Goal: Information Seeking & Learning: Learn about a topic

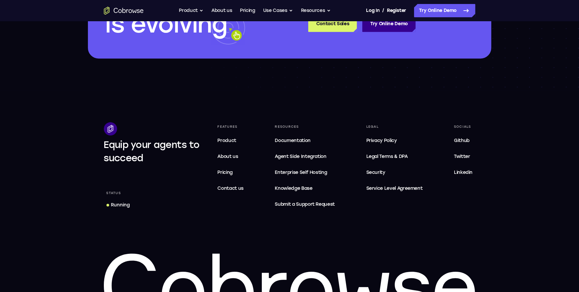
scroll to position [2014, 0]
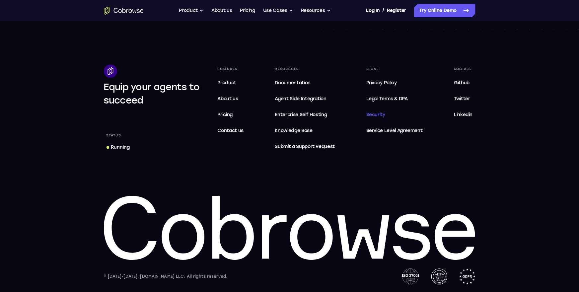
click at [376, 115] on span "Security" at bounding box center [375, 115] width 19 height 6
click at [391, 82] on span "Privacy Policy" at bounding box center [381, 83] width 31 height 6
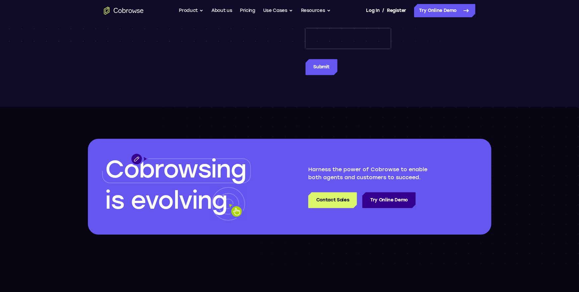
scroll to position [875, 0]
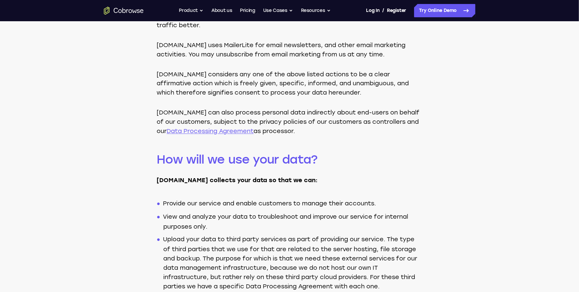
scroll to position [538, 0]
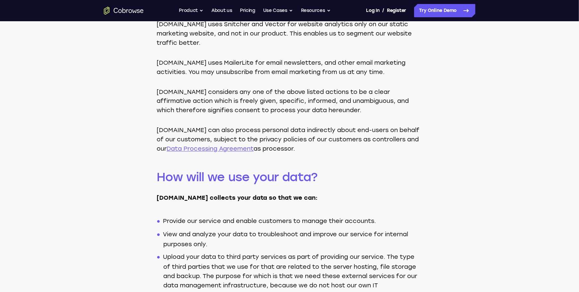
click at [244, 146] on link "Data Processing Agreement" at bounding box center [210, 148] width 87 height 7
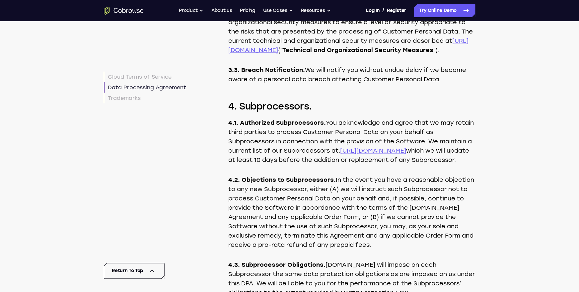
scroll to position [3086, 0]
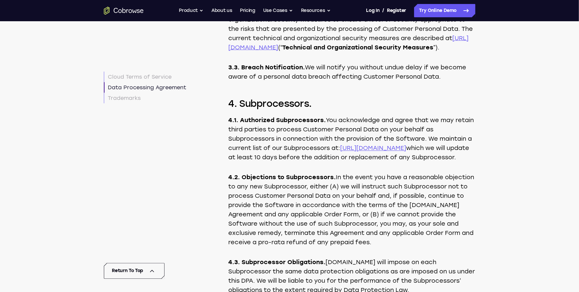
click at [402, 152] on link "https://cobrowse.io/subprocessors" at bounding box center [373, 148] width 66 height 7
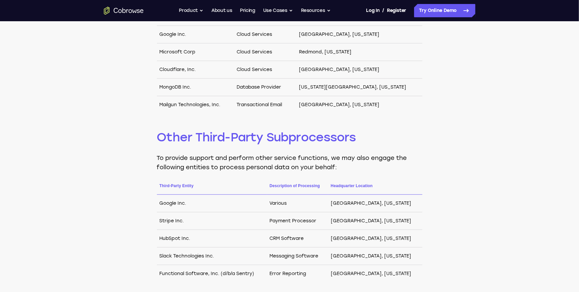
scroll to position [242, 0]
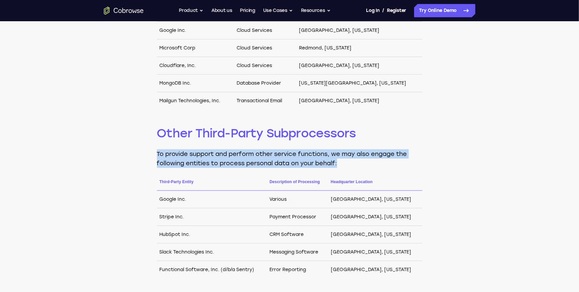
drag, startPoint x: 151, startPoint y: 145, endPoint x: 207, endPoint y: 169, distance: 60.8
click at [207, 169] on div "Cloud providers [DOMAIN_NAME] may engage the following entities to process pers…" at bounding box center [289, 127] width 579 height 463
click at [207, 169] on div "Cloud providers [DOMAIN_NAME] may engage the following entities to process pers…" at bounding box center [289, 128] width 265 height 378
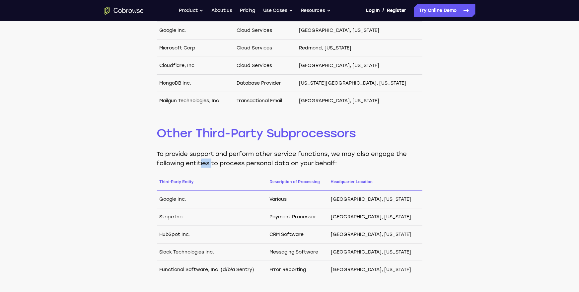
drag, startPoint x: 212, startPoint y: 167, endPoint x: 193, endPoint y: 154, distance: 22.6
click at [193, 154] on p "To provide support and perform other service functions, we may also engage the …" at bounding box center [289, 158] width 265 height 19
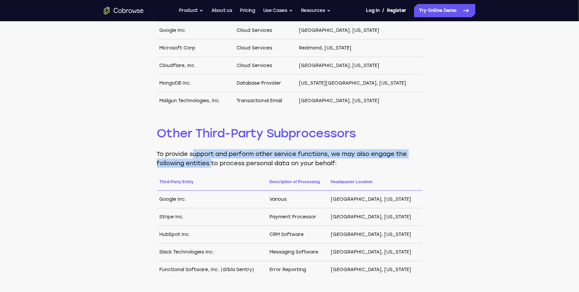
click at [193, 153] on p "To provide support and perform other service functions, we may also engage the …" at bounding box center [289, 158] width 265 height 19
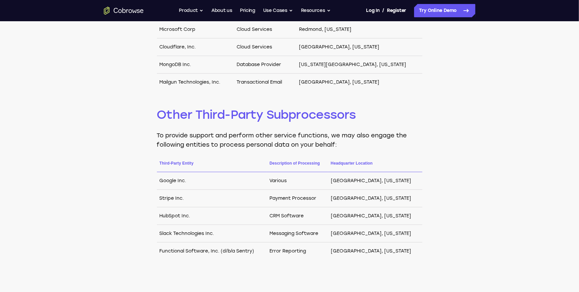
scroll to position [263, 0]
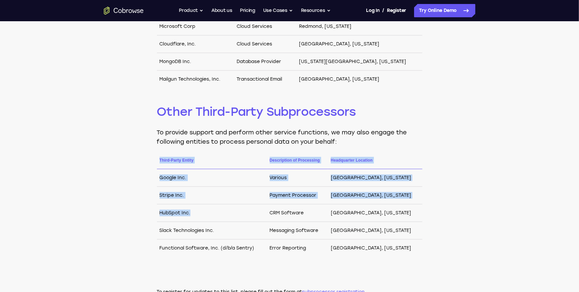
drag, startPoint x: 161, startPoint y: 156, endPoint x: 273, endPoint y: 234, distance: 136.6
click at [273, 234] on table "Third-Party Entity Description of Processing Headquarter Location Google Inc. V…" at bounding box center [289, 207] width 265 height 100
click at [267, 234] on td "Slack Technologies Inc." at bounding box center [212, 231] width 110 height 18
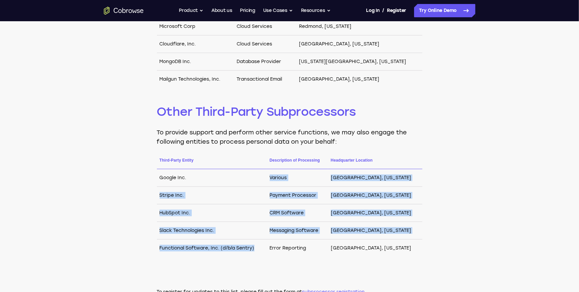
drag, startPoint x: 273, startPoint y: 245, endPoint x: 248, endPoint y: 142, distance: 105.8
click at [248, 142] on div "Cloud providers [DOMAIN_NAME] may engage the following entities to process pers…" at bounding box center [289, 106] width 265 height 378
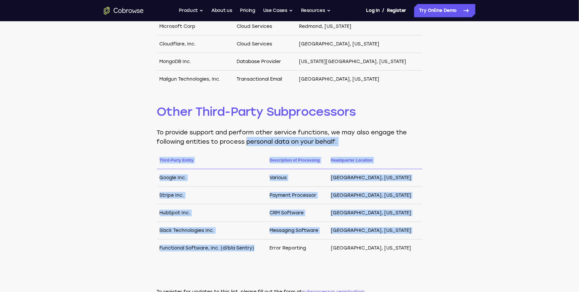
click at [248, 142] on p "To provide support and perform other service functions, we may also engage the …" at bounding box center [289, 137] width 265 height 19
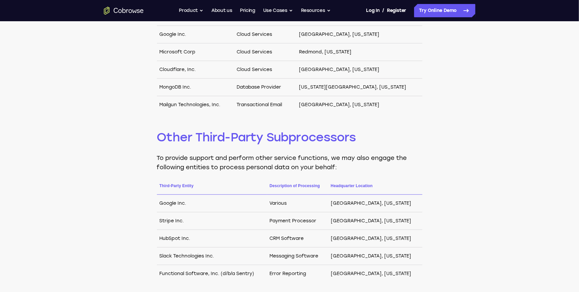
scroll to position [275, 0]
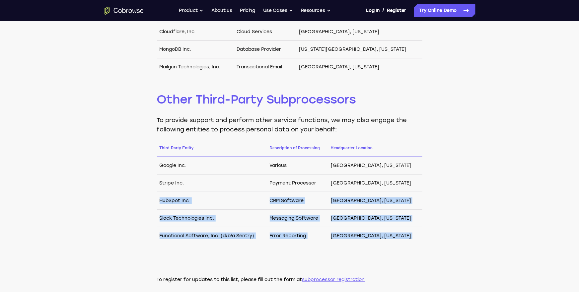
drag, startPoint x: 251, startPoint y: 253, endPoint x: 247, endPoint y: 152, distance: 100.9
click at [247, 154] on div "Cloud providers [DOMAIN_NAME] may engage the following entities to process pers…" at bounding box center [289, 94] width 265 height 378
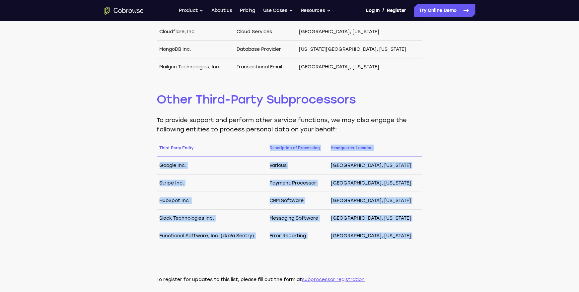
click at [247, 152] on th "Third-Party Entity" at bounding box center [212, 151] width 110 height 12
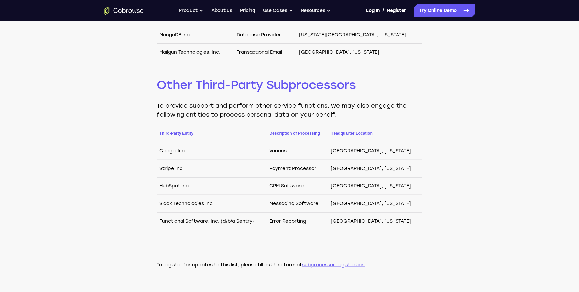
scroll to position [292, 0]
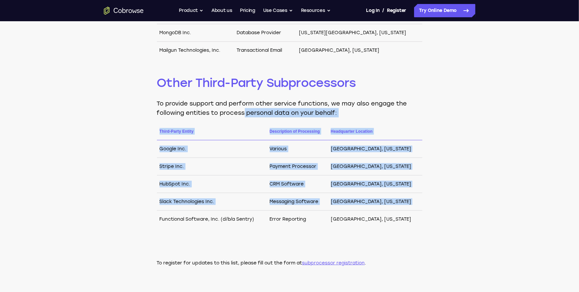
drag, startPoint x: 245, startPoint y: 112, endPoint x: 246, endPoint y: 221, distance: 108.5
click at [245, 220] on div "Cloud providers [DOMAIN_NAME] may engage the following entities to process pers…" at bounding box center [289, 78] width 265 height 378
click at [246, 221] on td "Functional Software, Inc. (d/b/a Sentry)" at bounding box center [212, 220] width 110 height 18
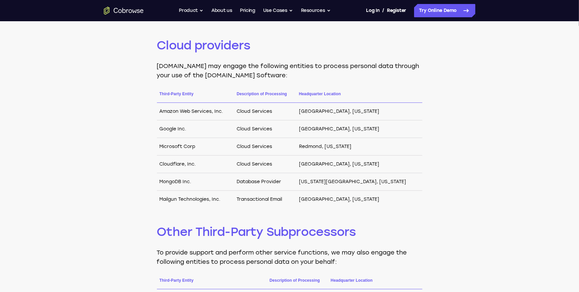
scroll to position [114, 0]
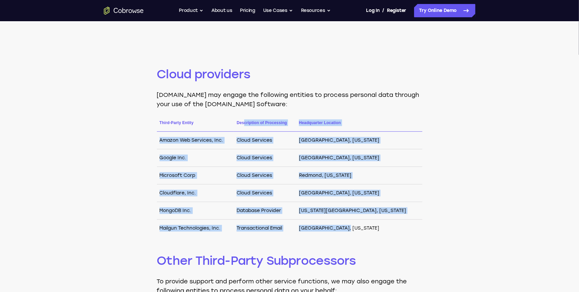
drag, startPoint x: 394, startPoint y: 229, endPoint x: 262, endPoint y: 117, distance: 172.6
click at [262, 118] on div "Cloud providers [DOMAIN_NAME] may engage the following entities to process pers…" at bounding box center [289, 255] width 265 height 378
click at [262, 117] on div "Cloud providers [DOMAIN_NAME] may engage the following entities to process pers…" at bounding box center [289, 255] width 265 height 378
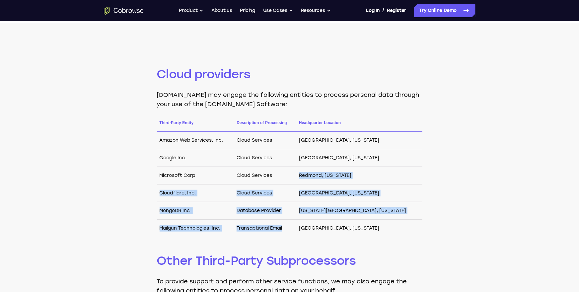
drag, startPoint x: 315, startPoint y: 230, endPoint x: 247, endPoint y: 155, distance: 101.0
click at [247, 155] on tbody "Amazon Web Services, Inc. Cloud Services [GEOGRAPHIC_DATA], [US_STATE] Google I…" at bounding box center [289, 185] width 265 height 106
click at [234, 155] on td "Google Inc." at bounding box center [195, 158] width 77 height 18
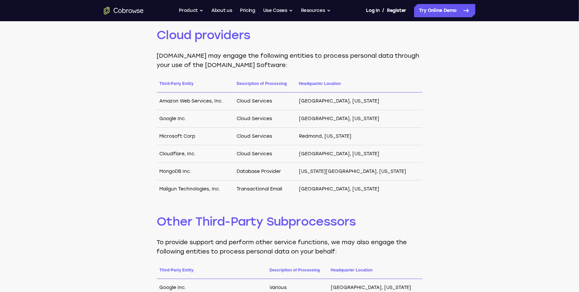
scroll to position [249, 0]
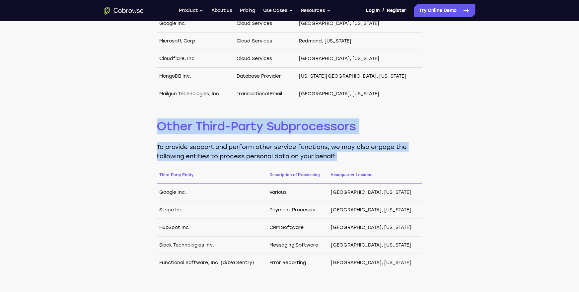
drag, startPoint x: 236, startPoint y: 117, endPoint x: 247, endPoint y: 166, distance: 50.7
click at [247, 166] on div "Cloud providers [DOMAIN_NAME] may engage the following entities to process pers…" at bounding box center [289, 121] width 265 height 378
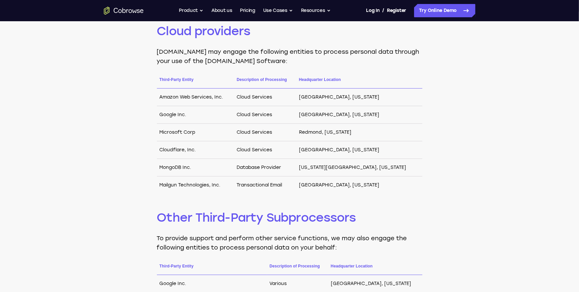
scroll to position [95, 0]
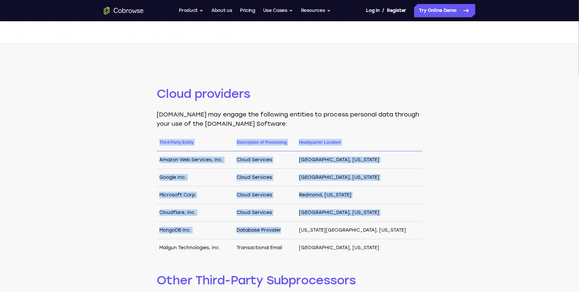
drag, startPoint x: 150, startPoint y: 155, endPoint x: 369, endPoint y: 248, distance: 237.8
click at [369, 248] on div "Cloud providers [DOMAIN_NAME] may engage the following entities to process pers…" at bounding box center [289, 274] width 579 height 463
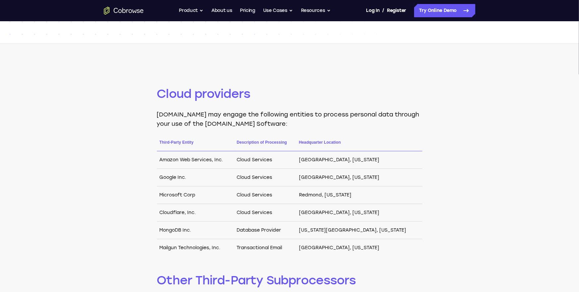
click at [394, 247] on td "[GEOGRAPHIC_DATA], [US_STATE]" at bounding box center [359, 248] width 126 height 18
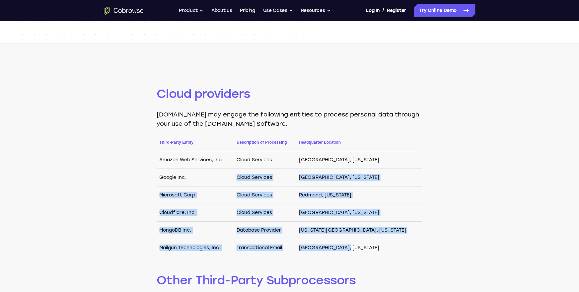
drag, startPoint x: 394, startPoint y: 247, endPoint x: 187, endPoint y: 177, distance: 218.4
click at [187, 177] on tbody "Amazon Web Services, Inc. Cloud Services [GEOGRAPHIC_DATA], [US_STATE] Google I…" at bounding box center [289, 204] width 265 height 106
click at [187, 177] on td "Google Inc." at bounding box center [195, 178] width 77 height 18
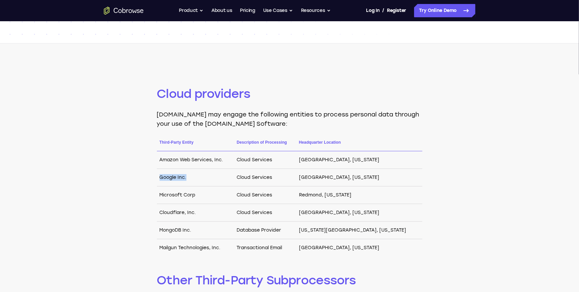
drag, startPoint x: 160, startPoint y: 177, endPoint x: 197, endPoint y: 178, distance: 37.2
click at [197, 178] on td "Google Inc." at bounding box center [195, 178] width 77 height 18
drag, startPoint x: 160, startPoint y: 157, endPoint x: 223, endPoint y: 157, distance: 63.7
click at [223, 157] on td "Amazon Web Services, Inc." at bounding box center [195, 160] width 77 height 18
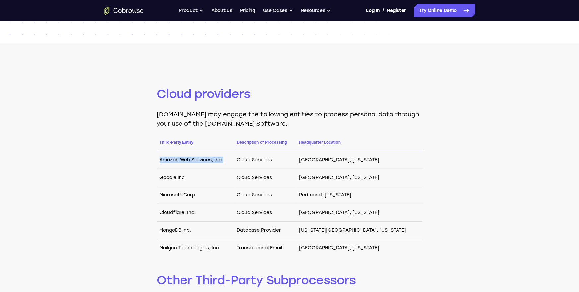
click at [223, 157] on td "Amazon Web Services, Inc." at bounding box center [195, 160] width 77 height 18
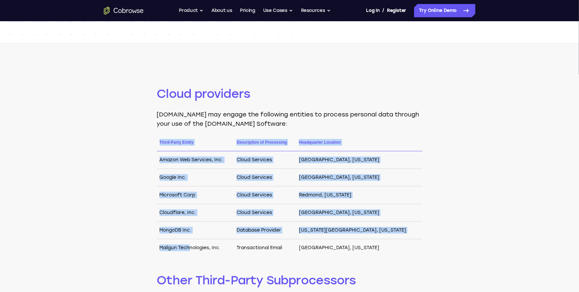
drag, startPoint x: 158, startPoint y: 144, endPoint x: 189, endPoint y: 249, distance: 109.4
click at [189, 249] on table "Third-Party Entity Description of Processing Headquarter Location Amazon Web Se…" at bounding box center [289, 197] width 265 height 117
click at [189, 249] on td "Mailgun Technologies, Inc." at bounding box center [195, 248] width 77 height 18
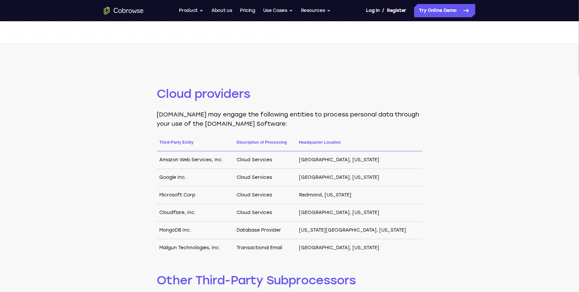
drag, startPoint x: 189, startPoint y: 249, endPoint x: 184, endPoint y: 193, distance: 56.6
click at [184, 193] on tbody "Amazon Web Services, Inc. Cloud Services [GEOGRAPHIC_DATA], [US_STATE] Google I…" at bounding box center [289, 204] width 265 height 106
click at [184, 193] on td "Microsoft Corp" at bounding box center [195, 195] width 77 height 18
click at [171, 179] on td "Google Inc." at bounding box center [195, 178] width 77 height 18
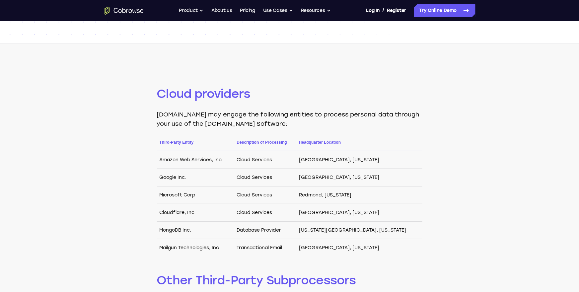
click at [182, 195] on td "Microsoft Corp" at bounding box center [195, 195] width 77 height 18
drag, startPoint x: 160, startPoint y: 158, endPoint x: 218, endPoint y: 160, distance: 57.8
click at [218, 160] on td "Amazon Web Services, Inc." at bounding box center [195, 160] width 77 height 18
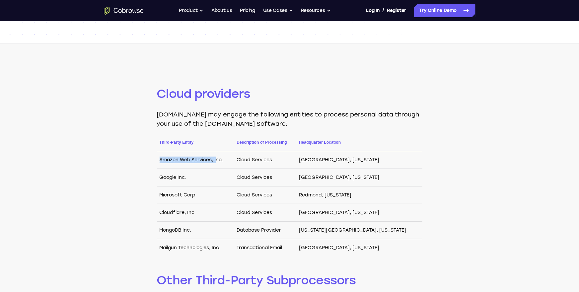
click at [218, 160] on td "Amazon Web Services, Inc." at bounding box center [195, 160] width 77 height 18
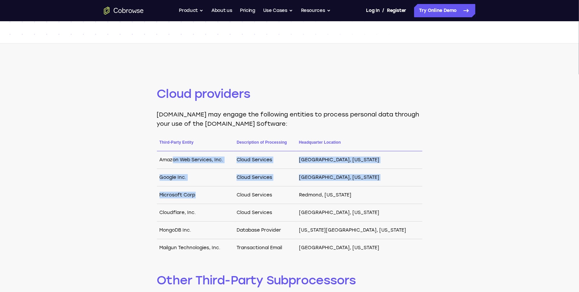
drag, startPoint x: 174, startPoint y: 160, endPoint x: 201, endPoint y: 193, distance: 42.5
click at [201, 193] on tbody "Amazon Web Services, Inc. Cloud Services [GEOGRAPHIC_DATA], [US_STATE] Google I…" at bounding box center [289, 204] width 265 height 106
click at [201, 193] on td "Microsoft Corp" at bounding box center [195, 195] width 77 height 18
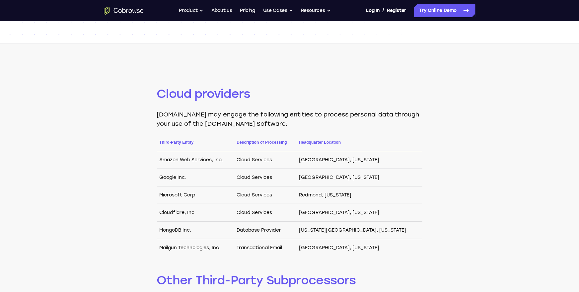
click at [201, 193] on td "Microsoft Corp" at bounding box center [195, 195] width 77 height 18
drag, startPoint x: 354, startPoint y: 139, endPoint x: 354, endPoint y: 205, distance: 65.7
click at [354, 205] on table "Third-Party Entity Description of Processing Headquarter Location Amazon Web Se…" at bounding box center [289, 197] width 265 height 117
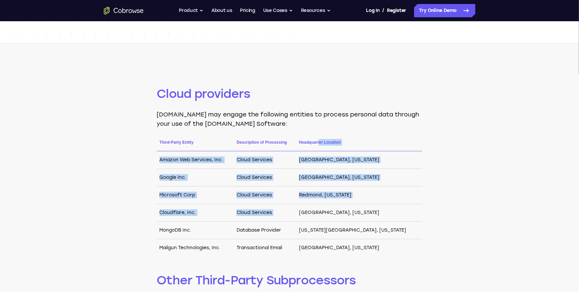
click at [354, 205] on td "[GEOGRAPHIC_DATA], [US_STATE]" at bounding box center [359, 213] width 126 height 18
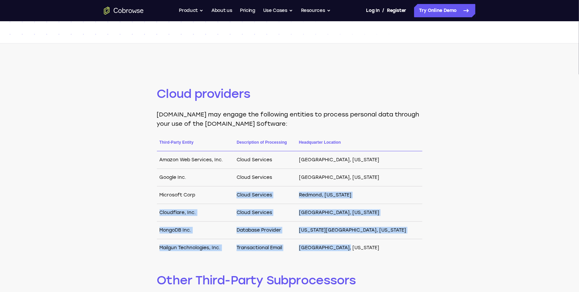
drag, startPoint x: 358, startPoint y: 251, endPoint x: 279, endPoint y: 157, distance: 122.9
click at [279, 157] on tbody "Amazon Web Services, Inc. Cloud Services [GEOGRAPHIC_DATA], [US_STATE] Google I…" at bounding box center [289, 204] width 265 height 106
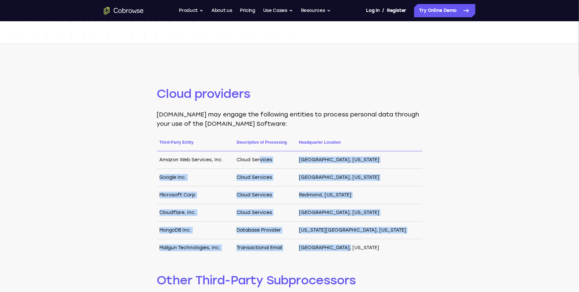
click at [279, 157] on td "Cloud Services" at bounding box center [265, 160] width 62 height 18
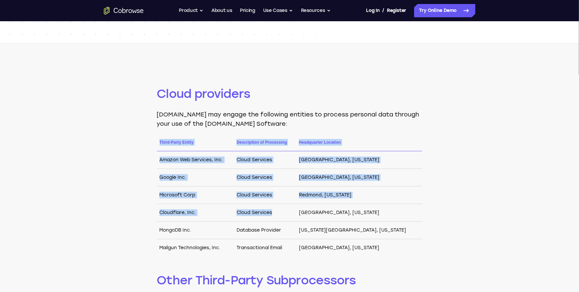
drag, startPoint x: 257, startPoint y: 144, endPoint x: 319, endPoint y: 225, distance: 100.9
click at [319, 225] on div "Cloud providers [DOMAIN_NAME] may engage the following entities to process pers…" at bounding box center [289, 275] width 265 height 378
click at [296, 225] on td "Database Provider" at bounding box center [265, 231] width 62 height 18
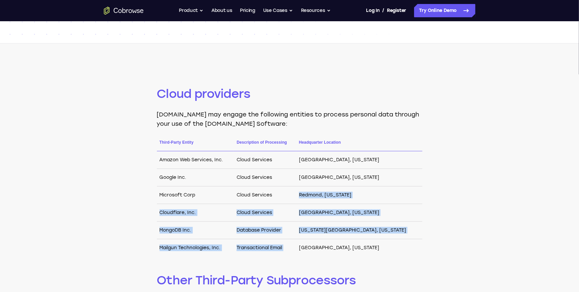
drag, startPoint x: 357, startPoint y: 241, endPoint x: 281, endPoint y: 172, distance: 102.9
click at [281, 172] on tbody "Amazon Web Services, Inc. Cloud Services [GEOGRAPHIC_DATA], [US_STATE] Google I…" at bounding box center [289, 204] width 265 height 106
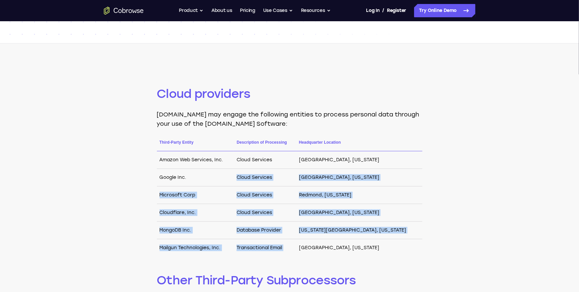
click at [281, 172] on td "Cloud Services" at bounding box center [265, 178] width 62 height 18
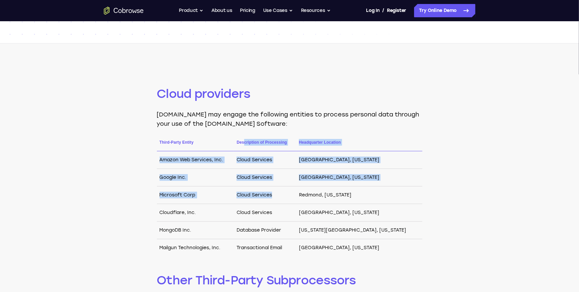
drag, startPoint x: 263, startPoint y: 142, endPoint x: 318, endPoint y: 218, distance: 94.0
click at [318, 218] on table "Third-Party Entity Description of Processing Headquarter Location Amazon Web Se…" at bounding box center [289, 197] width 265 height 117
click at [296, 218] on td "Cloud Services" at bounding box center [265, 213] width 62 height 18
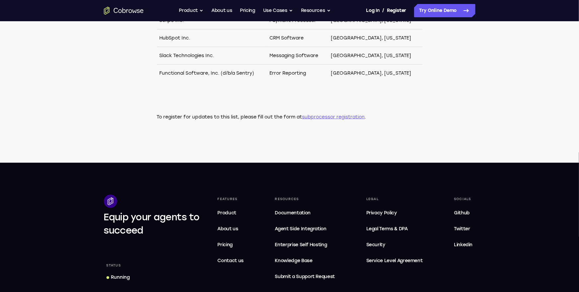
scroll to position [403, 0]
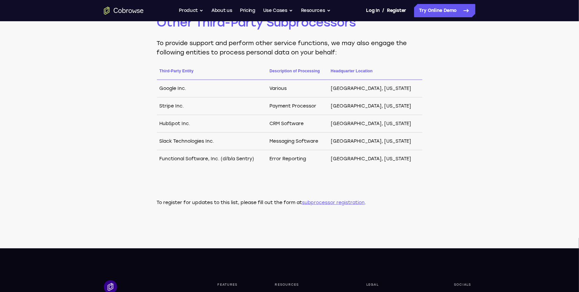
scroll to position [278, 0]
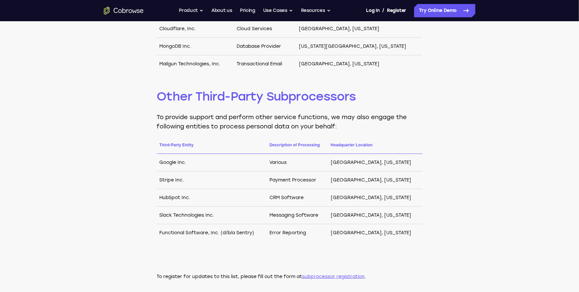
click at [421, 142] on th "Headquarter Location" at bounding box center [375, 148] width 94 height 12
